Goal: Task Accomplishment & Management: Manage account settings

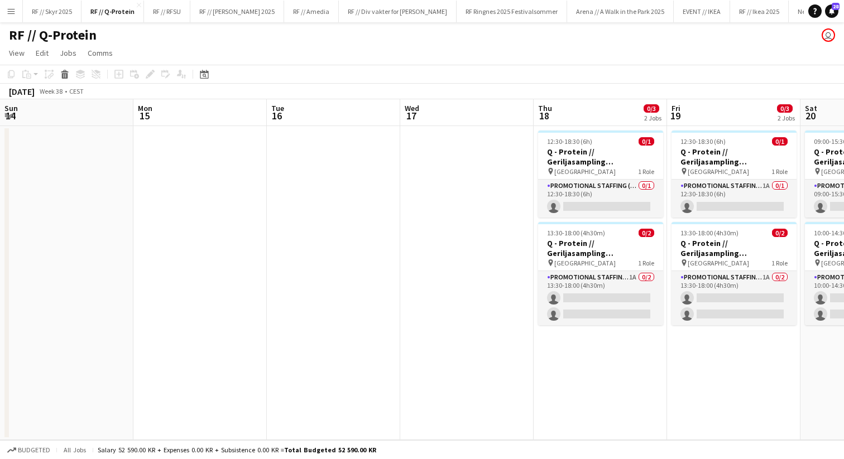
scroll to position [0, 276]
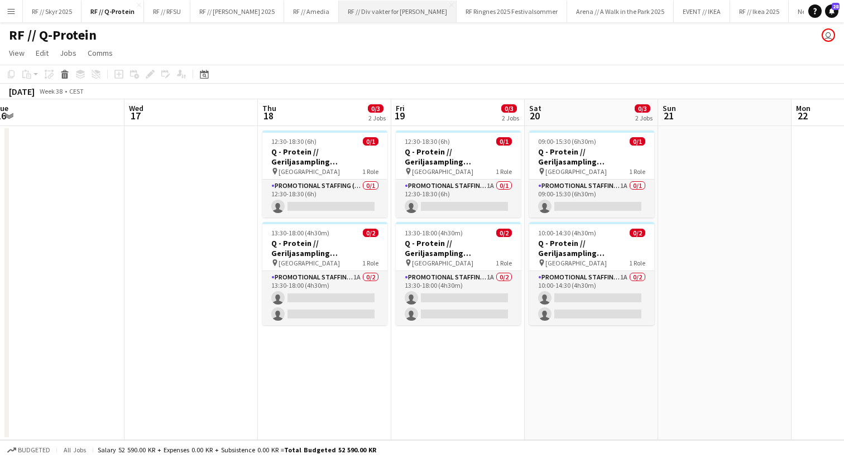
click at [367, 16] on button "RF // Div vakter for Fredrikke Close" at bounding box center [398, 12] width 118 height 22
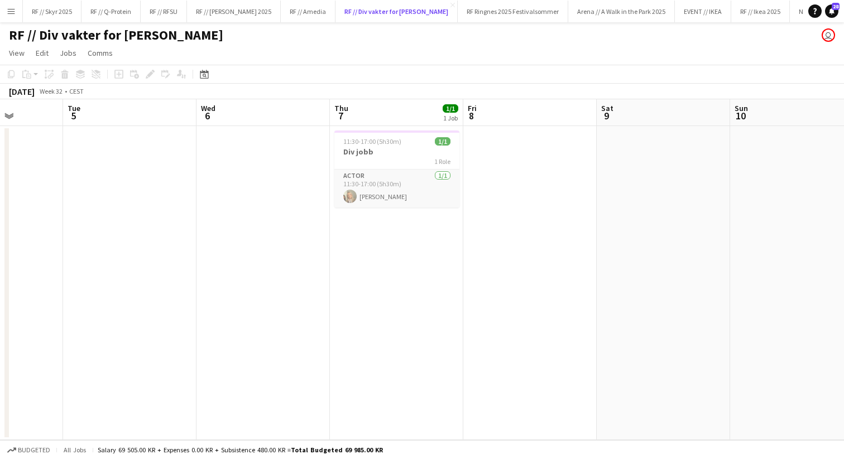
scroll to position [0, 333]
click at [399, 140] on span "11:30-17:00 (5h30m)" at bounding box center [377, 141] width 58 height 8
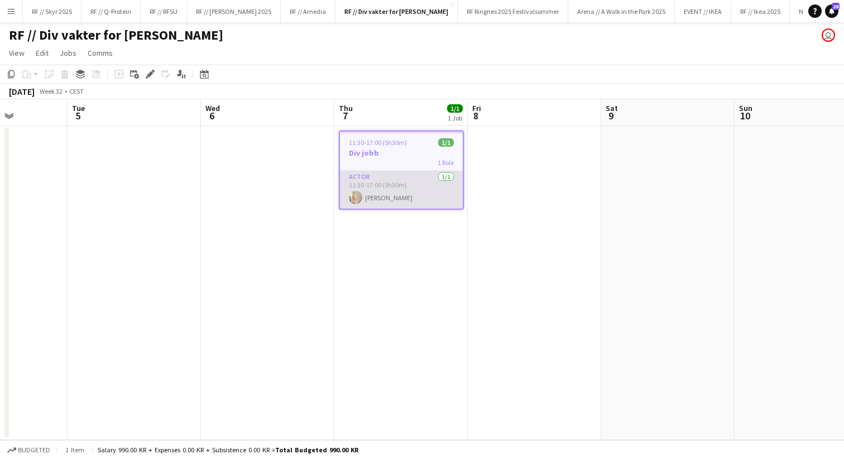
click at [396, 178] on app-card-role "Actor [DATE] 11:30-17:00 (5h30m) [PERSON_NAME]" at bounding box center [401, 190] width 123 height 38
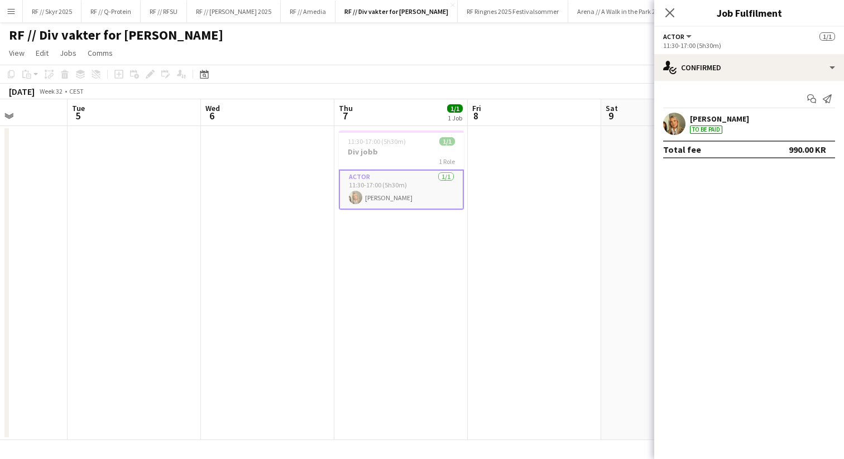
click at [387, 159] on div "1 Role" at bounding box center [401, 161] width 125 height 9
click at [149, 71] on icon "Edit" at bounding box center [150, 74] width 9 height 9
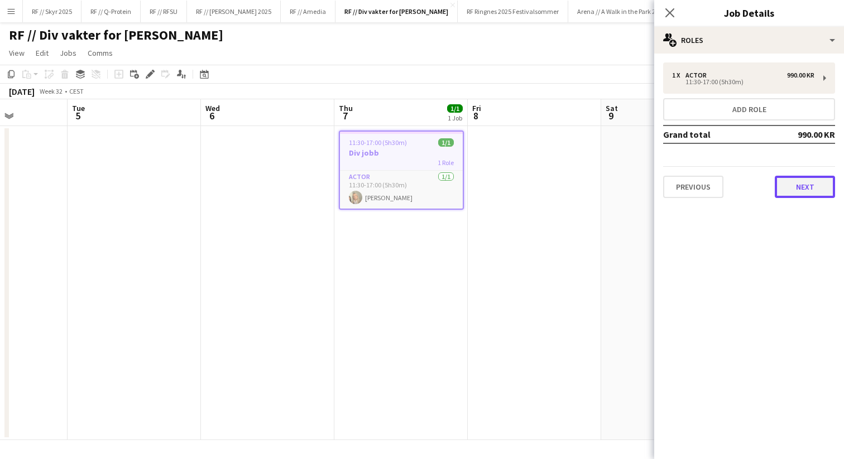
click at [808, 190] on button "Next" at bounding box center [805, 187] width 60 height 22
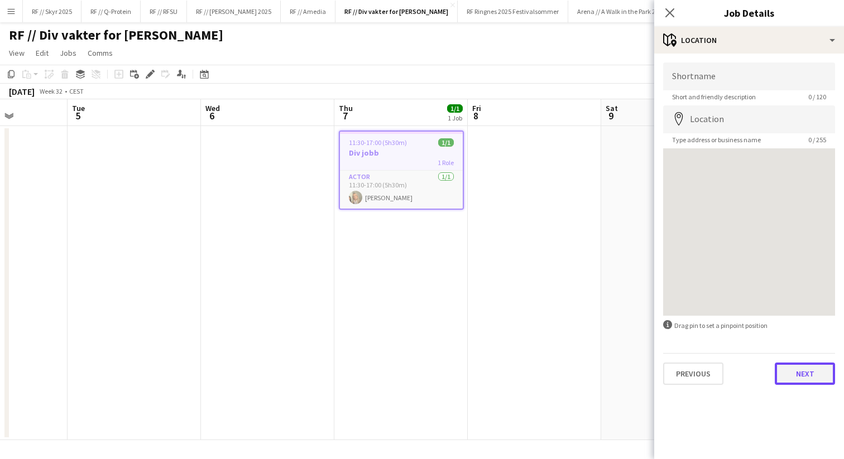
click at [813, 369] on button "Next" at bounding box center [805, 374] width 60 height 22
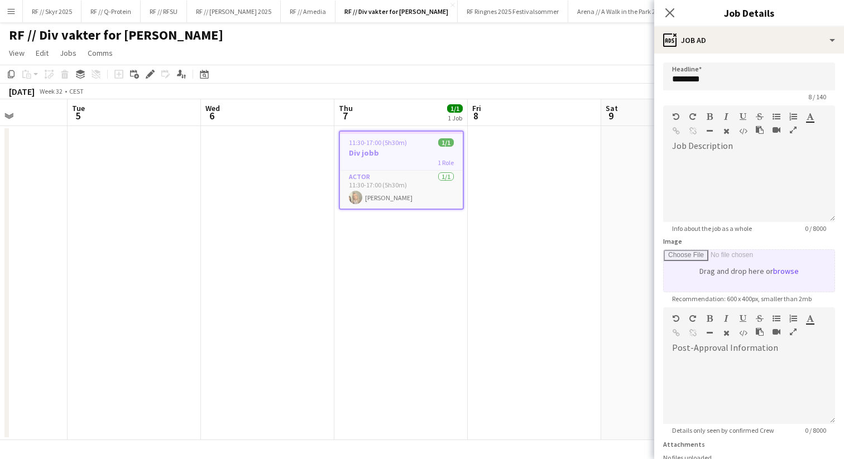
scroll to position [92, 0]
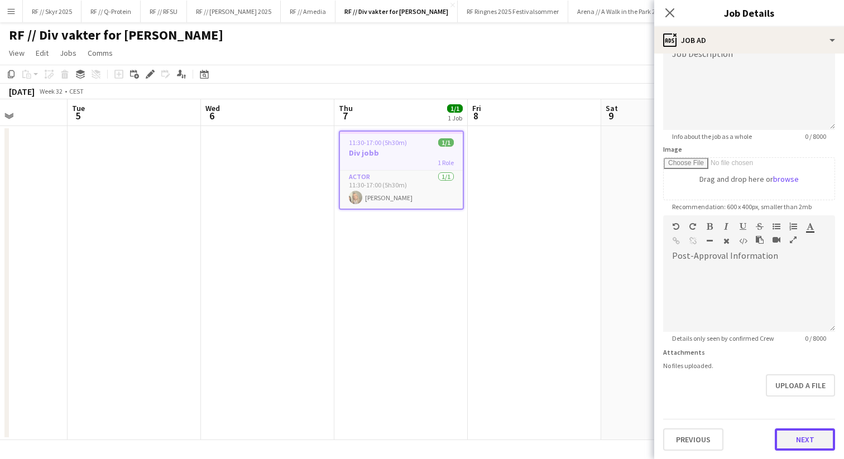
click at [815, 433] on button "Next" at bounding box center [805, 440] width 60 height 22
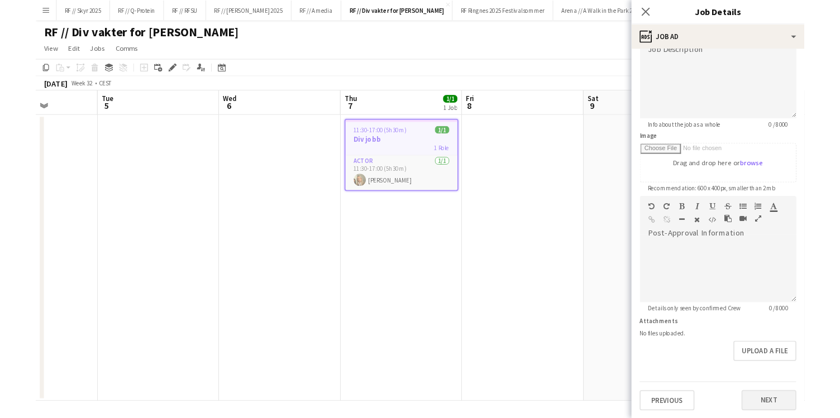
scroll to position [0, 0]
